Goal: Task Accomplishment & Management: Complete application form

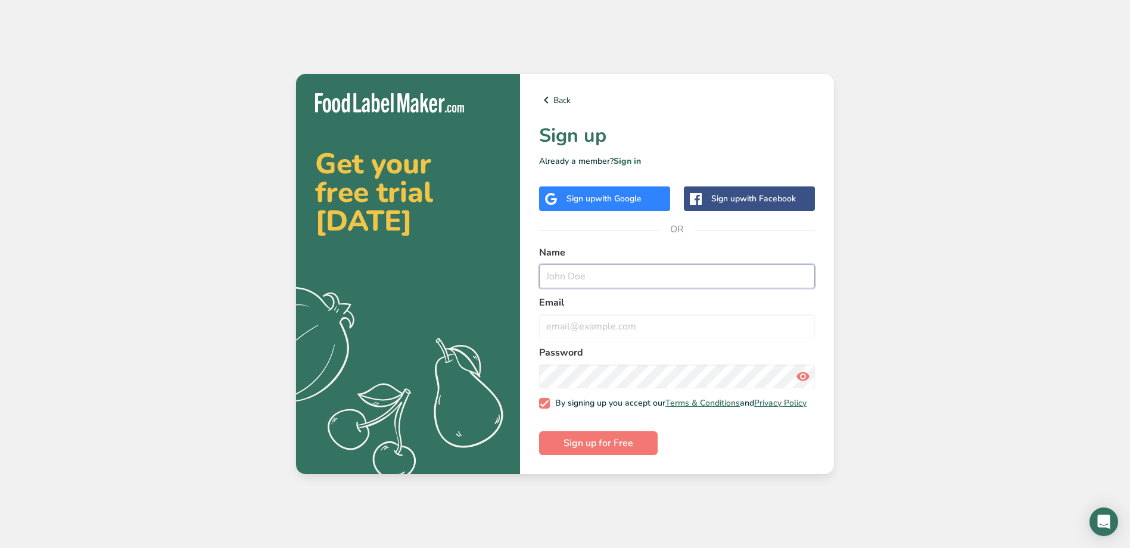
click at [612, 276] on input "text" at bounding box center [677, 277] width 276 height 24
type input "Soins [PERSON_NAME]"
click at [599, 331] on input "email" at bounding box center [677, 327] width 276 height 24
type input "[EMAIL_ADDRESS][DOMAIN_NAME]"
click at [539, 431] on button "Sign up for Free" at bounding box center [598, 443] width 119 height 24
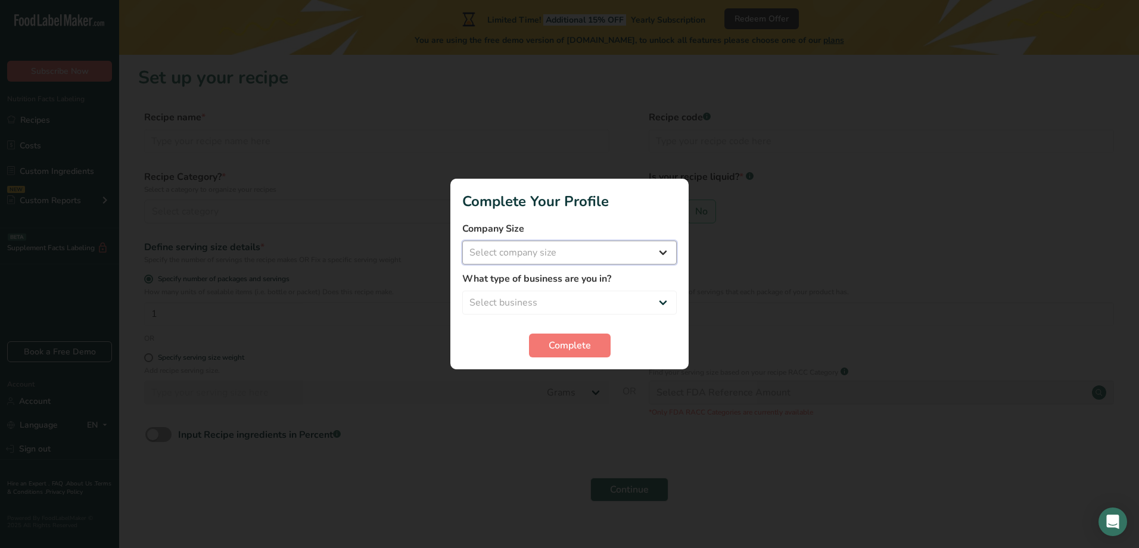
drag, startPoint x: 577, startPoint y: 257, endPoint x: 564, endPoint y: 251, distance: 14.7
click at [577, 257] on select "Select company size Fewer than 10 Employees 10 to 50 Employees 51 to 500 Employ…" at bounding box center [569, 253] width 215 height 24
select select "2"
click at [462, 241] on select "Select company size Fewer than 10 Employees 10 to 50 Employees 51 to 500 Employ…" at bounding box center [569, 253] width 215 height 24
click at [542, 303] on select "Select business Packaged Food Manufacturer Restaurant & Cafe Bakery Meal Plans …" at bounding box center [569, 303] width 215 height 24
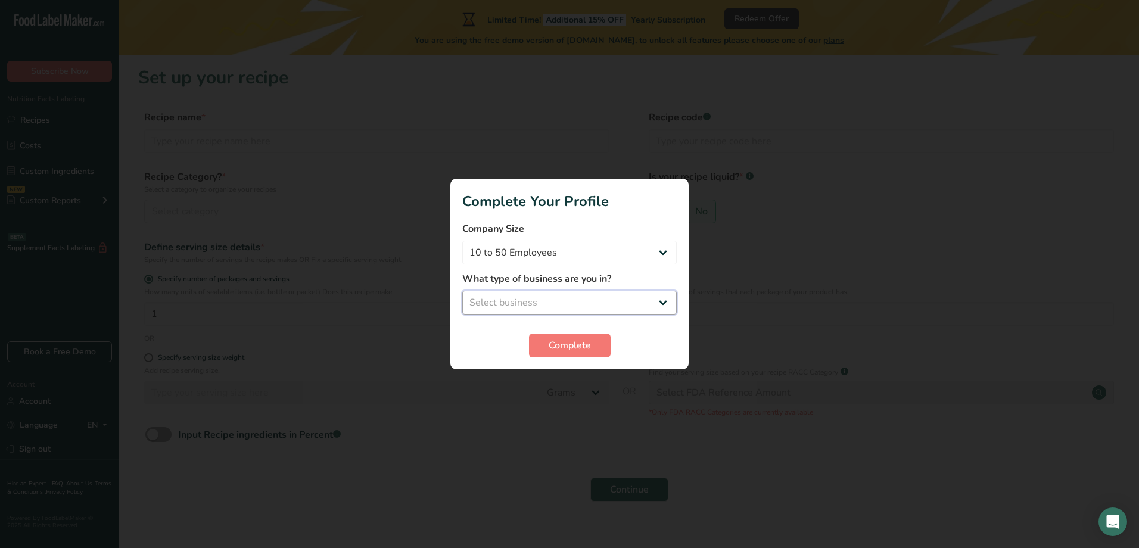
select select "1"
click at [462, 291] on select "Select business Packaged Food Manufacturer Restaurant & Cafe Bakery Meal Plans …" at bounding box center [569, 303] width 215 height 24
click at [567, 349] on span "Complete" at bounding box center [570, 345] width 42 height 14
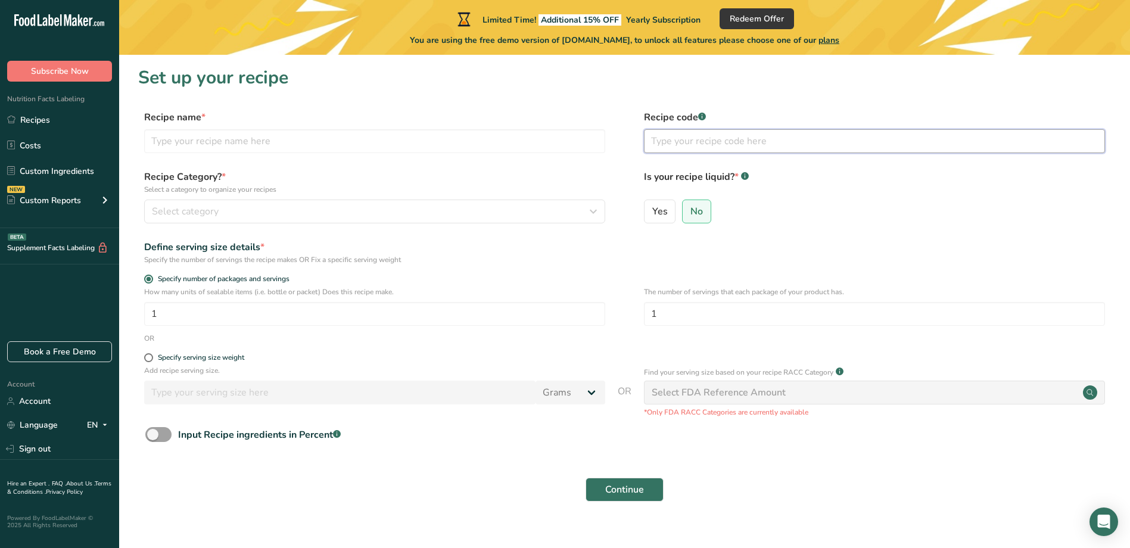
click at [713, 139] on input "text" at bounding box center [874, 141] width 461 height 24
click at [231, 215] on div "Select category" at bounding box center [371, 211] width 439 height 14
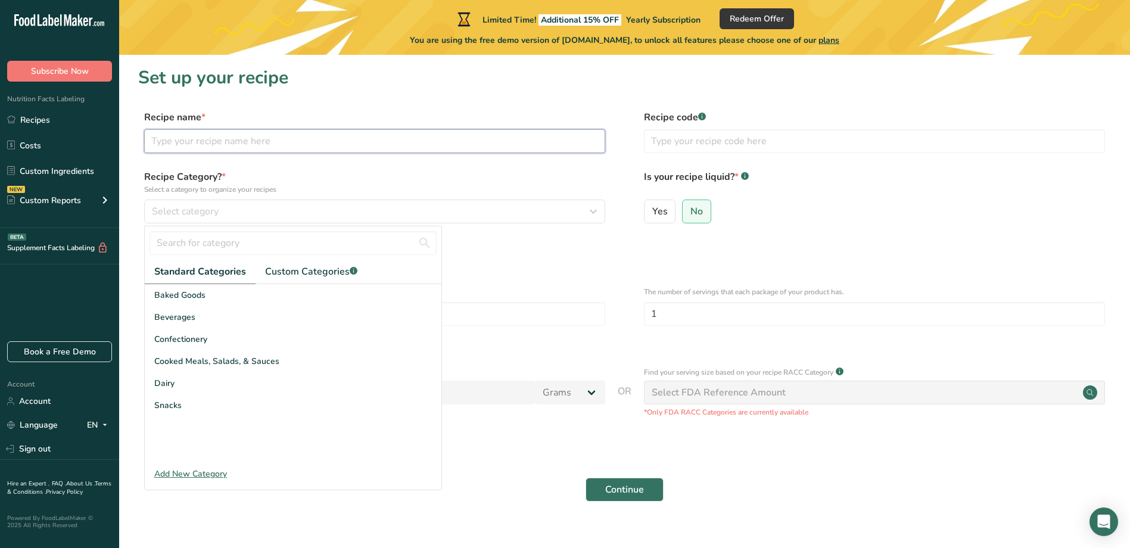
click at [366, 133] on input "text" at bounding box center [374, 141] width 461 height 24
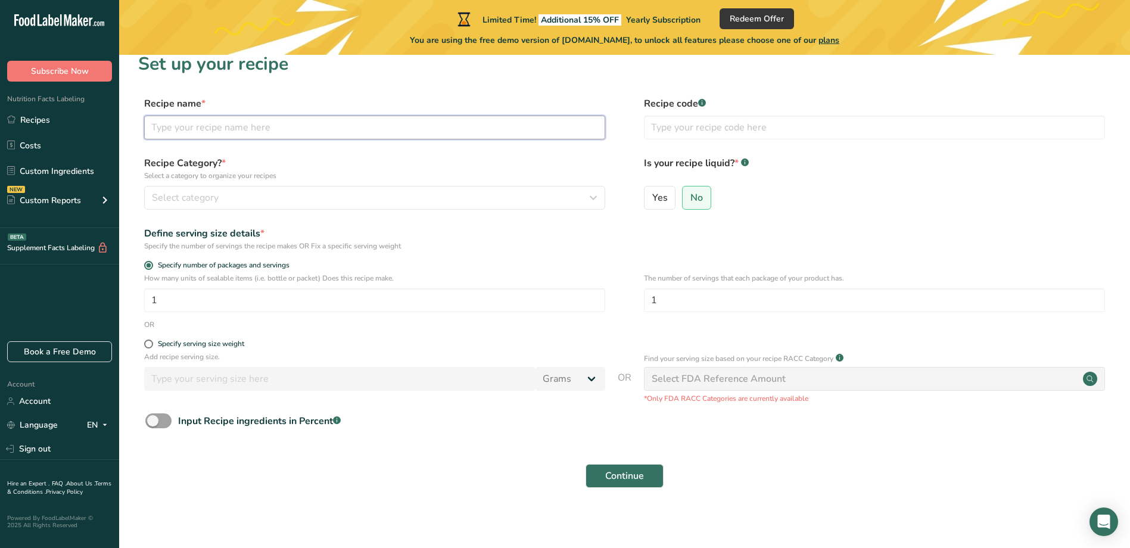
scroll to position [18, 0]
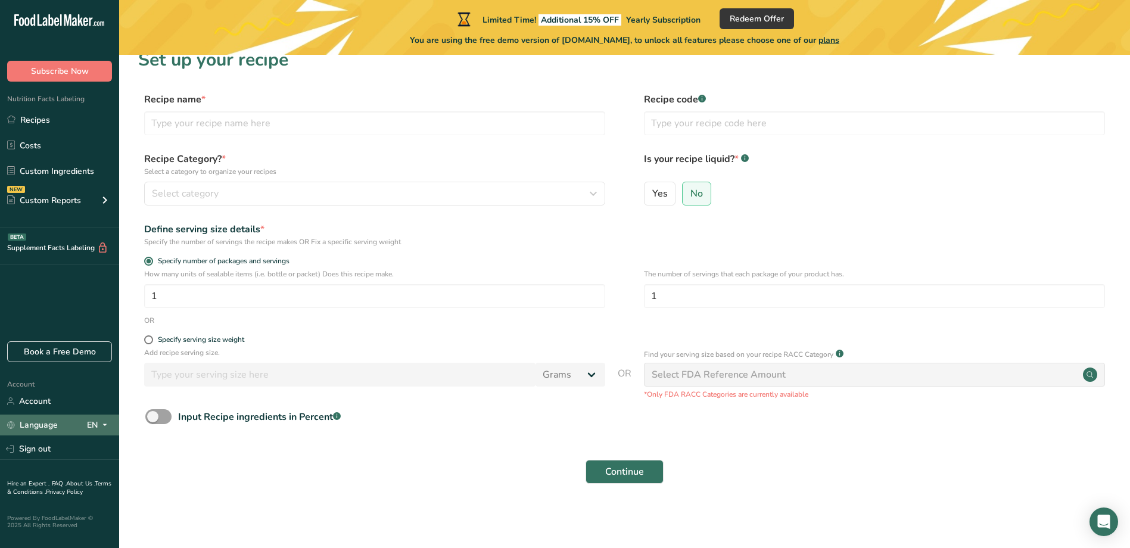
click at [106, 421] on icon at bounding box center [105, 425] width 10 height 15
click at [114, 431] on link "Language EN English Spanish" at bounding box center [59, 425] width 119 height 21
click at [103, 427] on icon at bounding box center [105, 425] width 10 height 15
click at [146, 487] on div "Continue" at bounding box center [624, 472] width 973 height 38
click at [89, 423] on div "EN" at bounding box center [99, 425] width 25 height 14
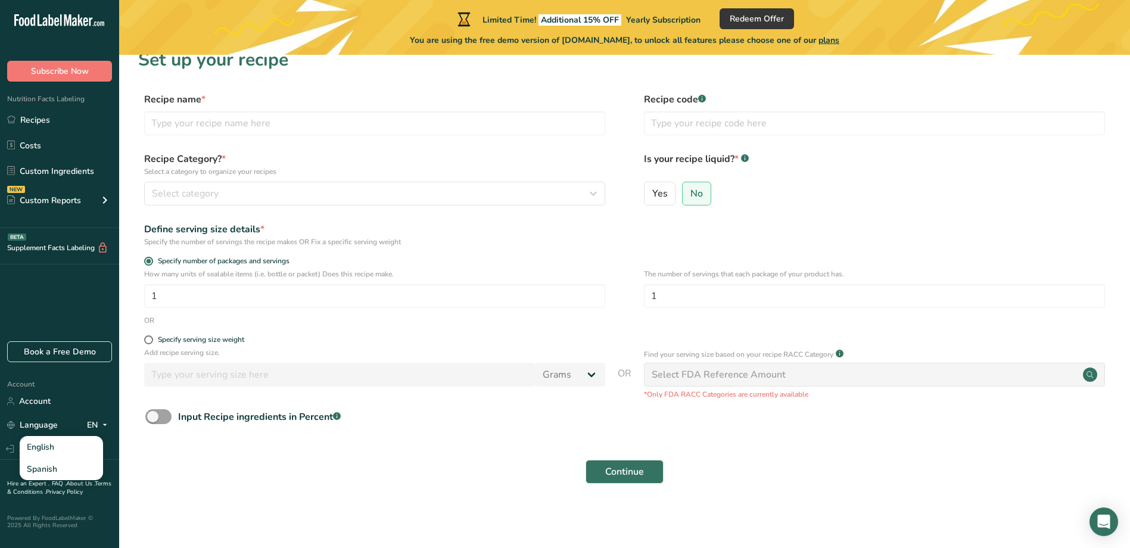
click at [178, 467] on div "Continue" at bounding box center [624, 472] width 973 height 38
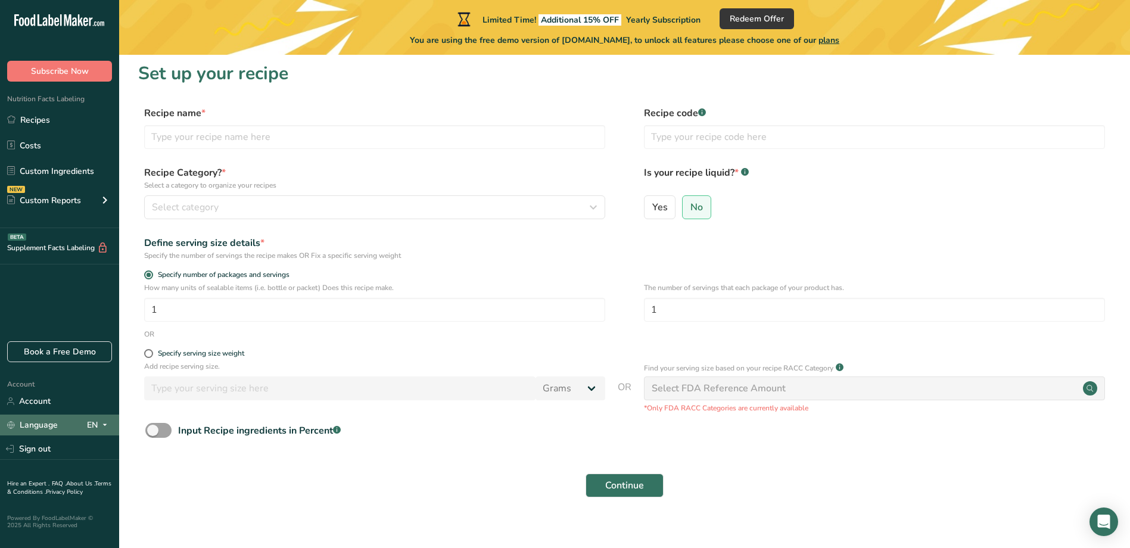
scroll to position [0, 0]
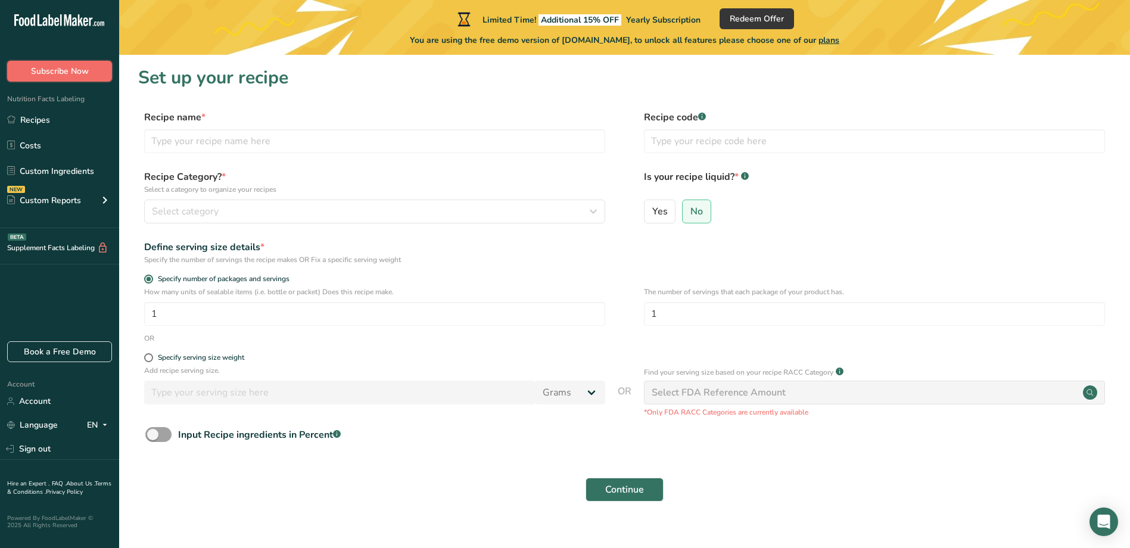
click at [72, 79] on button "Subscribe Now" at bounding box center [59, 71] width 105 height 21
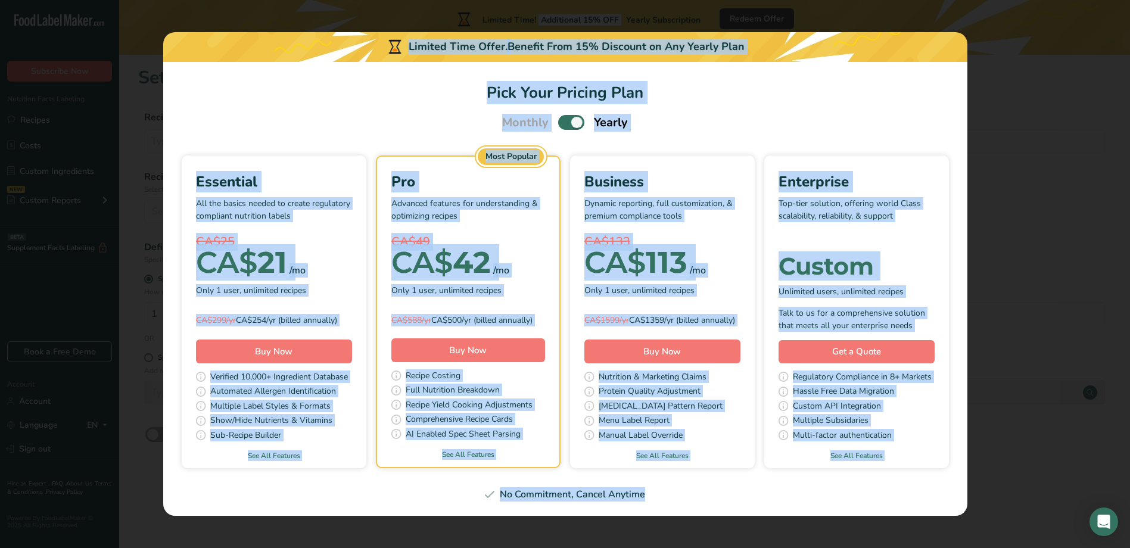
click at [72, 79] on div "Pick Your Pricing Plan Modal" at bounding box center [565, 274] width 1130 height 548
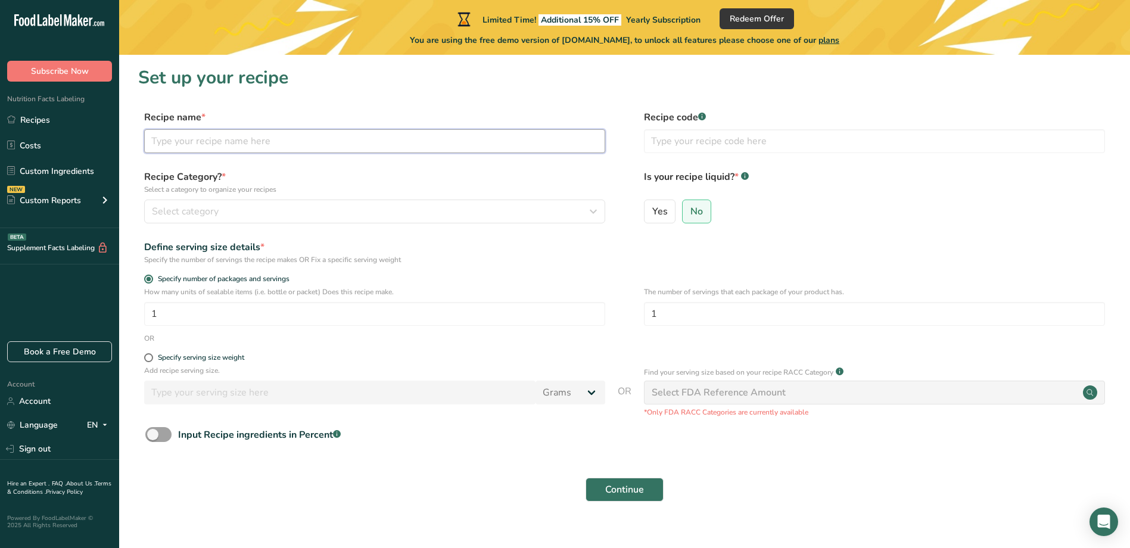
click at [225, 135] on input "text" at bounding box center [374, 141] width 461 height 24
click at [59, 125] on link "Recipes" at bounding box center [59, 119] width 119 height 23
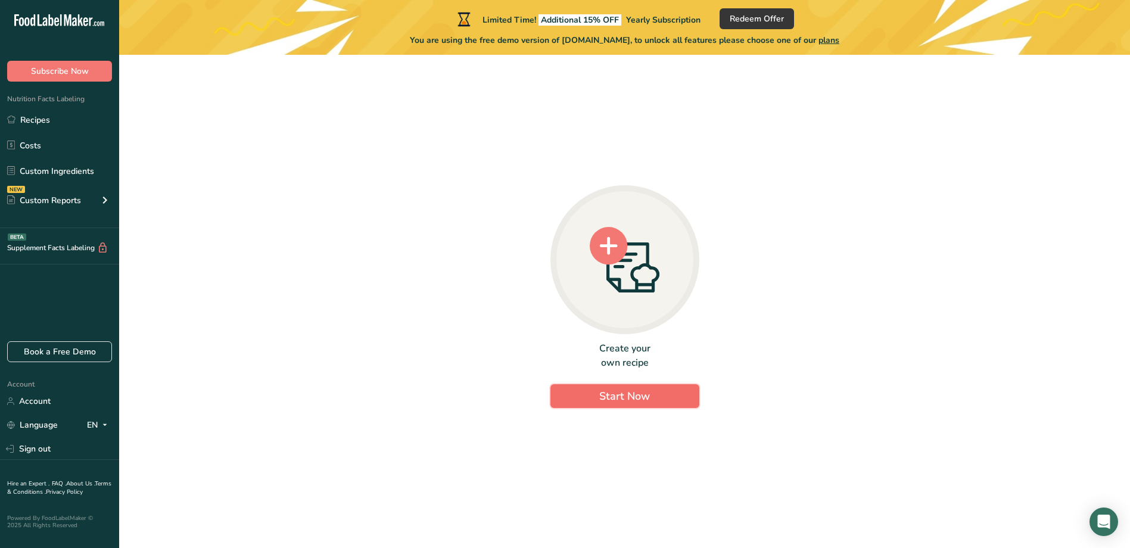
click at [670, 404] on button "Start Now" at bounding box center [625, 396] width 149 height 24
